Goal: Use online tool/utility: Utilize a website feature to perform a specific function

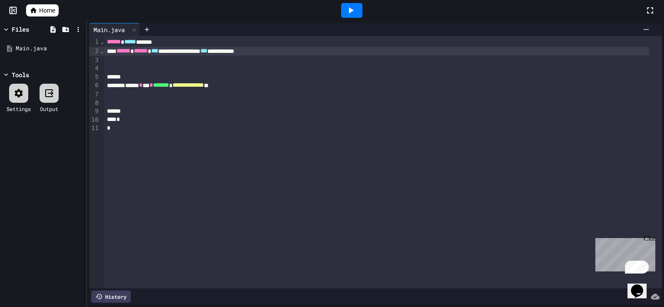
click at [349, 11] on icon at bounding box center [351, 10] width 5 height 6
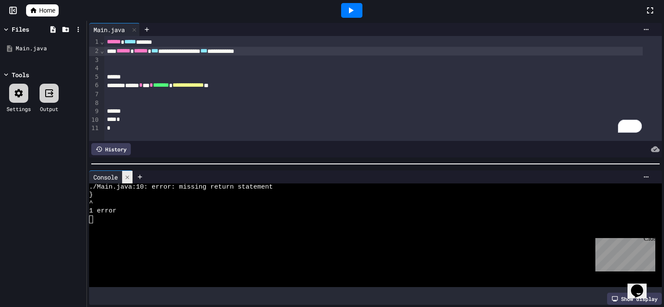
click at [126, 177] on div at bounding box center [127, 177] width 10 height 13
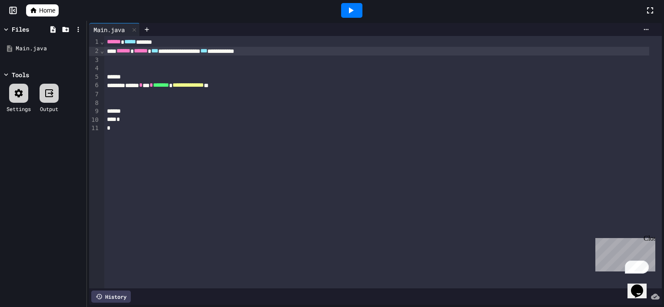
click at [353, 14] on icon at bounding box center [350, 10] width 10 height 10
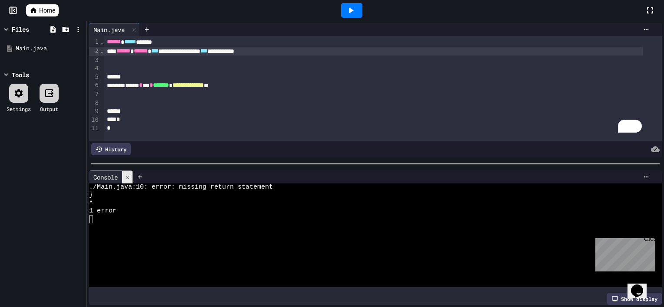
click at [126, 175] on icon at bounding box center [127, 178] width 6 height 6
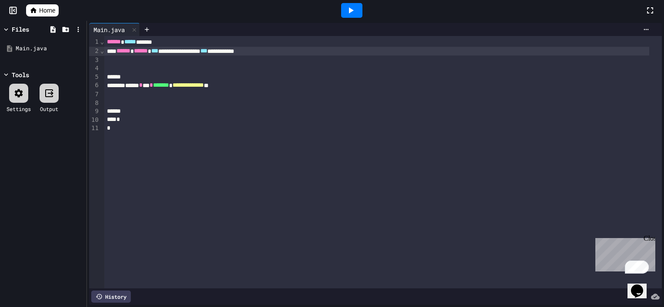
click at [51, 90] on icon at bounding box center [49, 93] width 10 height 10
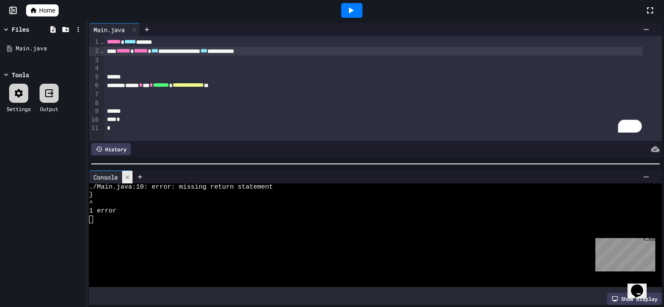
click at [132, 171] on div at bounding box center [127, 177] width 10 height 13
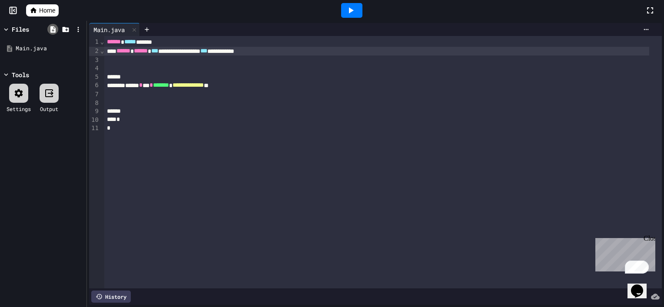
click at [51, 28] on icon at bounding box center [52, 29] width 5 height 7
click at [55, 30] on icon at bounding box center [52, 29] width 5 height 7
click at [71, 41] on div "Main.java" at bounding box center [43, 49] width 82 height 16
click at [68, 28] on icon at bounding box center [65, 29] width 7 height 5
click at [67, 28] on icon at bounding box center [65, 29] width 7 height 5
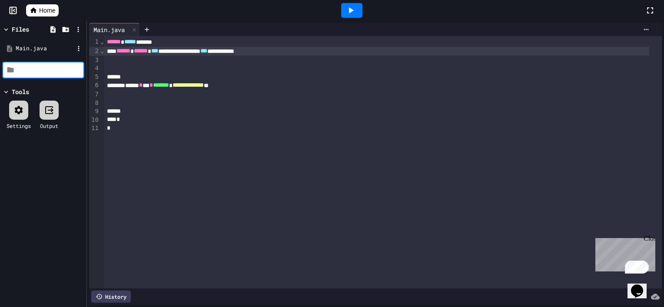
click at [68, 42] on div "Main.java" at bounding box center [43, 49] width 82 height 16
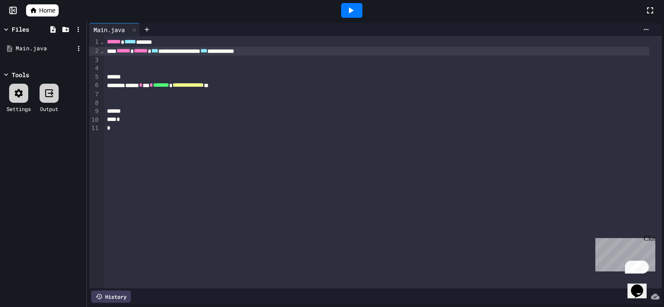
click at [60, 49] on div "Main.java" at bounding box center [45, 48] width 58 height 9
click at [149, 30] on icon at bounding box center [146, 29] width 7 height 7
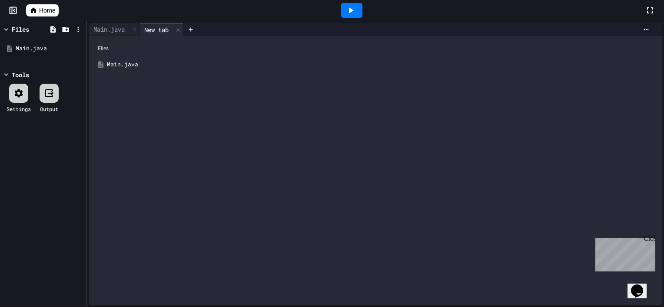
click at [131, 63] on div "Main.java" at bounding box center [381, 64] width 549 height 9
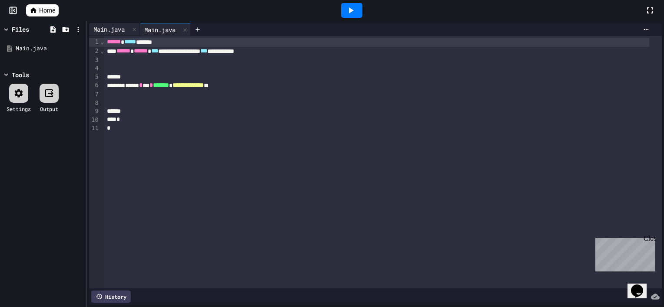
click at [120, 31] on div "Main.java" at bounding box center [109, 29] width 40 height 9
click at [154, 73] on div at bounding box center [376, 77] width 545 height 9
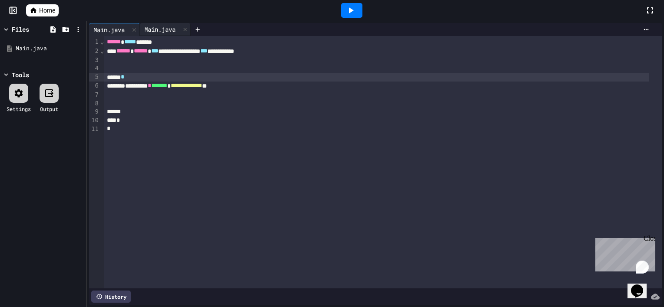
click at [159, 33] on div "Main.java" at bounding box center [160, 29] width 40 height 9
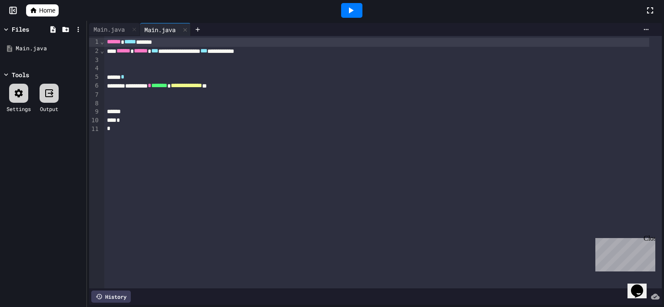
click at [149, 75] on div "*" at bounding box center [376, 77] width 545 height 9
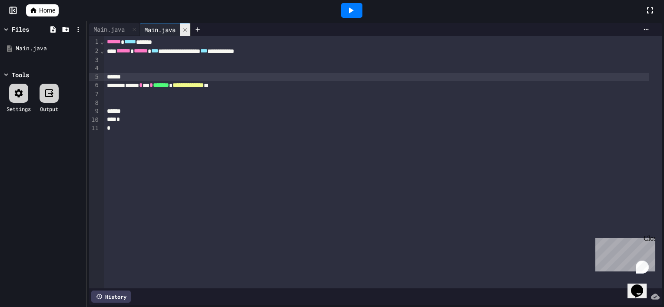
click at [188, 28] on icon at bounding box center [185, 30] width 6 height 6
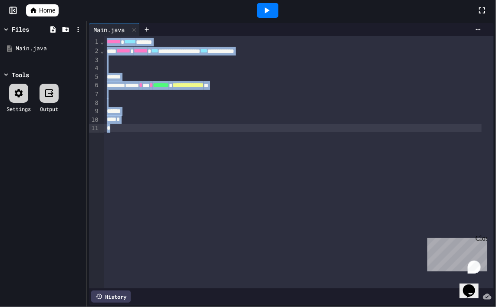
drag, startPoint x: 105, startPoint y: 43, endPoint x: 173, endPoint y: 155, distance: 130.2
click at [173, 155] on div "**********" at bounding box center [299, 162] width 390 height 253
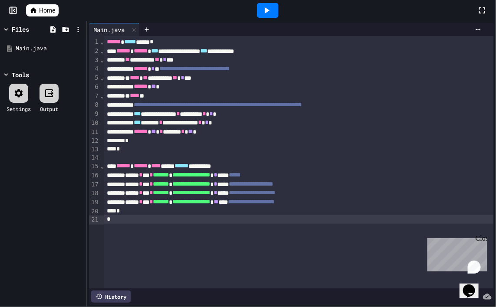
click at [274, 10] on div at bounding box center [267, 10] width 21 height 15
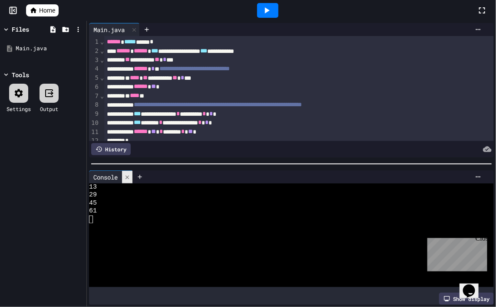
click at [131, 171] on div at bounding box center [127, 177] width 10 height 13
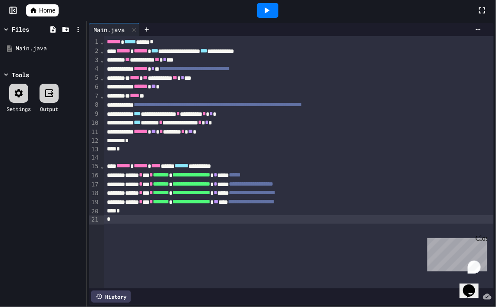
click at [45, 11] on span "Home" at bounding box center [47, 10] width 16 height 9
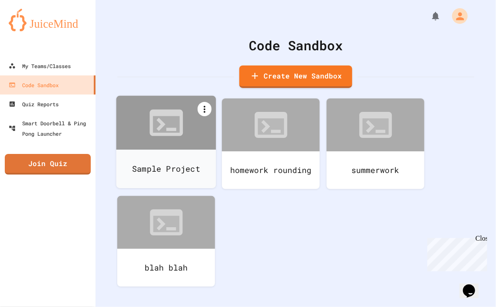
click at [204, 109] on icon at bounding box center [205, 109] width 2 height 7
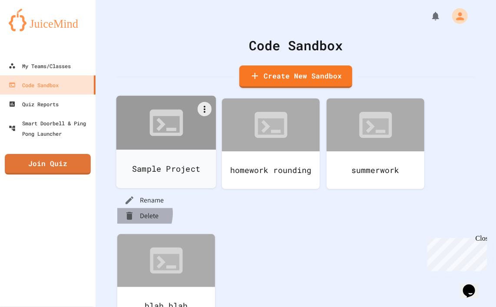
click at [135, 211] on icon at bounding box center [129, 216] width 10 height 10
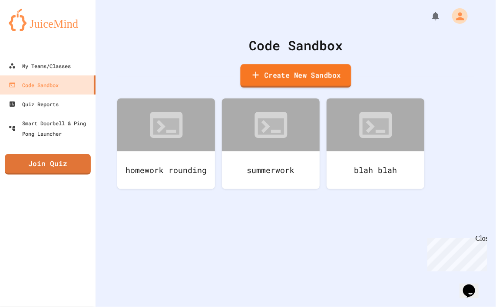
click at [321, 75] on link "Create New Sandbox" at bounding box center [295, 76] width 111 height 24
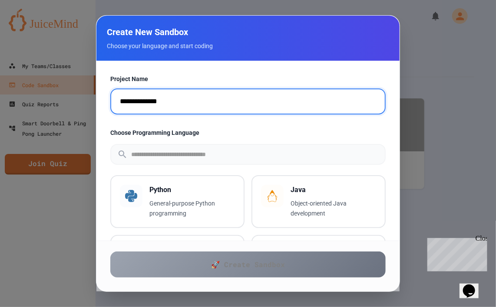
drag, startPoint x: 332, startPoint y: 106, endPoint x: 106, endPoint y: 110, distance: 226.3
click at [106, 110] on div "**********" at bounding box center [247, 151] width 303 height 180
type input "*********"
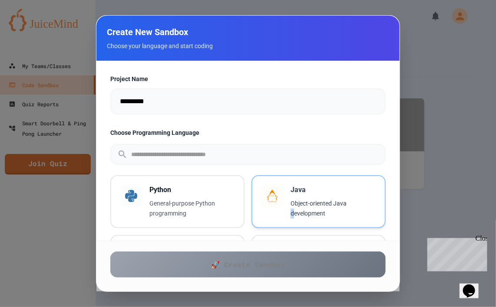
drag, startPoint x: 303, startPoint y: 198, endPoint x: 290, endPoint y: 216, distance: 22.1
click at [291, 216] on p "Object-oriented Java development" at bounding box center [334, 209] width 86 height 20
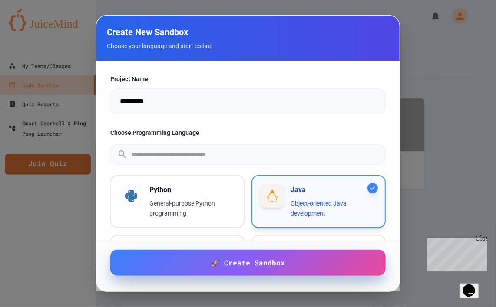
drag, startPoint x: 290, startPoint y: 216, endPoint x: 288, endPoint y: 268, distance: 51.3
click at [288, 268] on link "🚀 Create Sandbox" at bounding box center [247, 263] width 275 height 26
